Goal: Information Seeking & Learning: Check status

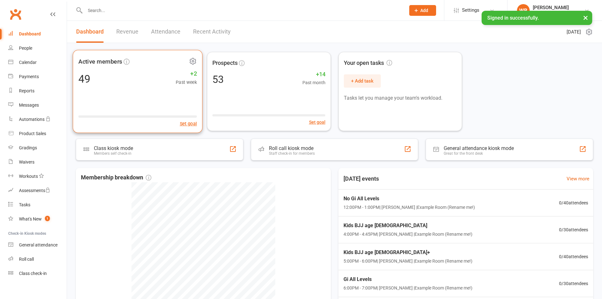
click at [117, 76] on div "49 +2 Past week" at bounding box center [137, 78] width 118 height 14
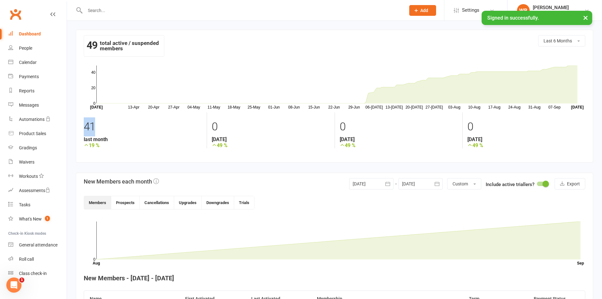
drag, startPoint x: 80, startPoint y: 123, endPoint x: 74, endPoint y: 126, distance: 6.9
click at [74, 126] on div "49 total active / suspended members Last 6 Months [DATE]-[DATE]-[DATE]-[DATE]-[…" at bounding box center [334, 201] width 535 height 360
click at [77, 128] on section "49 total active / suspended members Last 6 Months [DATE]-[DATE]-[DATE]-[DATE]-[…" at bounding box center [334, 96] width 517 height 133
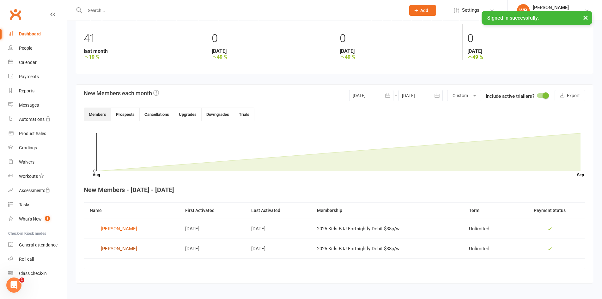
scroll to position [92, 0]
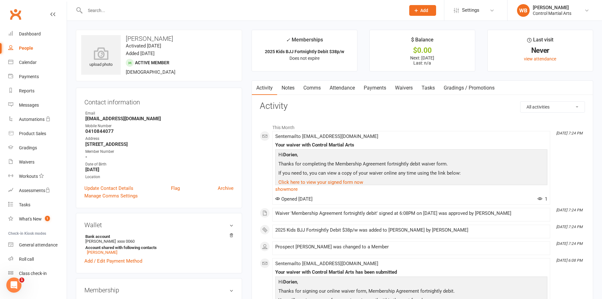
click at [367, 82] on link "Payments" at bounding box center [374, 88] width 31 height 15
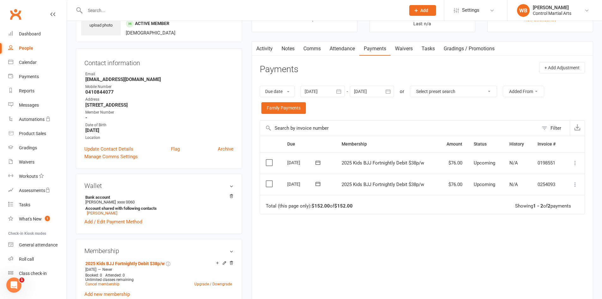
scroll to position [158, 0]
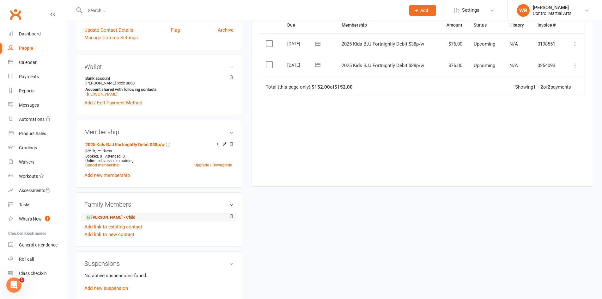
click at [109, 215] on link "[PERSON_NAME] - Child" at bounding box center [110, 217] width 50 height 7
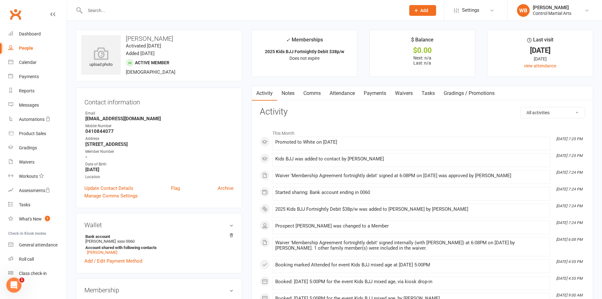
click at [382, 91] on link "Payments" at bounding box center [374, 93] width 31 height 15
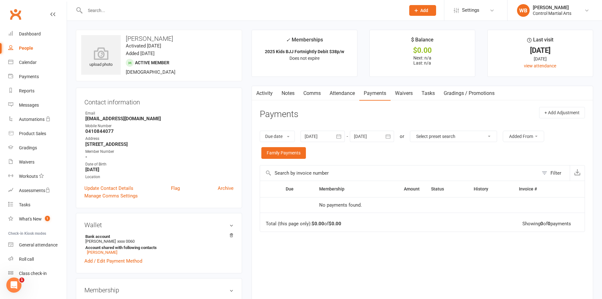
drag, startPoint x: 250, startPoint y: 197, endPoint x: 278, endPoint y: 63, distance: 137.8
click at [31, 33] on div "Dashboard" at bounding box center [30, 33] width 22 height 5
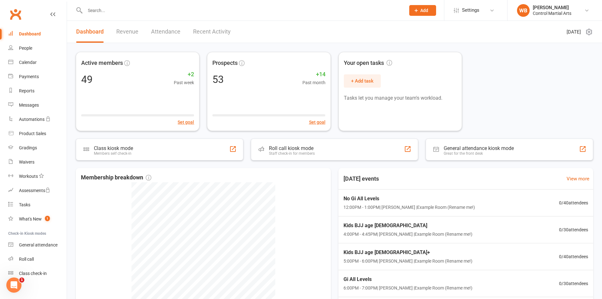
click at [159, 37] on link "Attendance" at bounding box center [165, 32] width 29 height 22
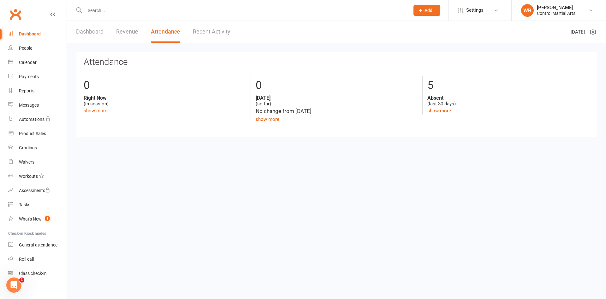
drag, startPoint x: 128, startPoint y: 36, endPoint x: 142, endPoint y: 48, distance: 19.5
click at [127, 36] on link "Revenue" at bounding box center [127, 32] width 22 height 22
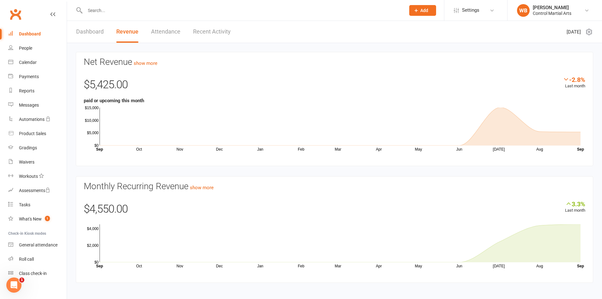
scroll to position [3, 0]
